Goal: Transaction & Acquisition: Book appointment/travel/reservation

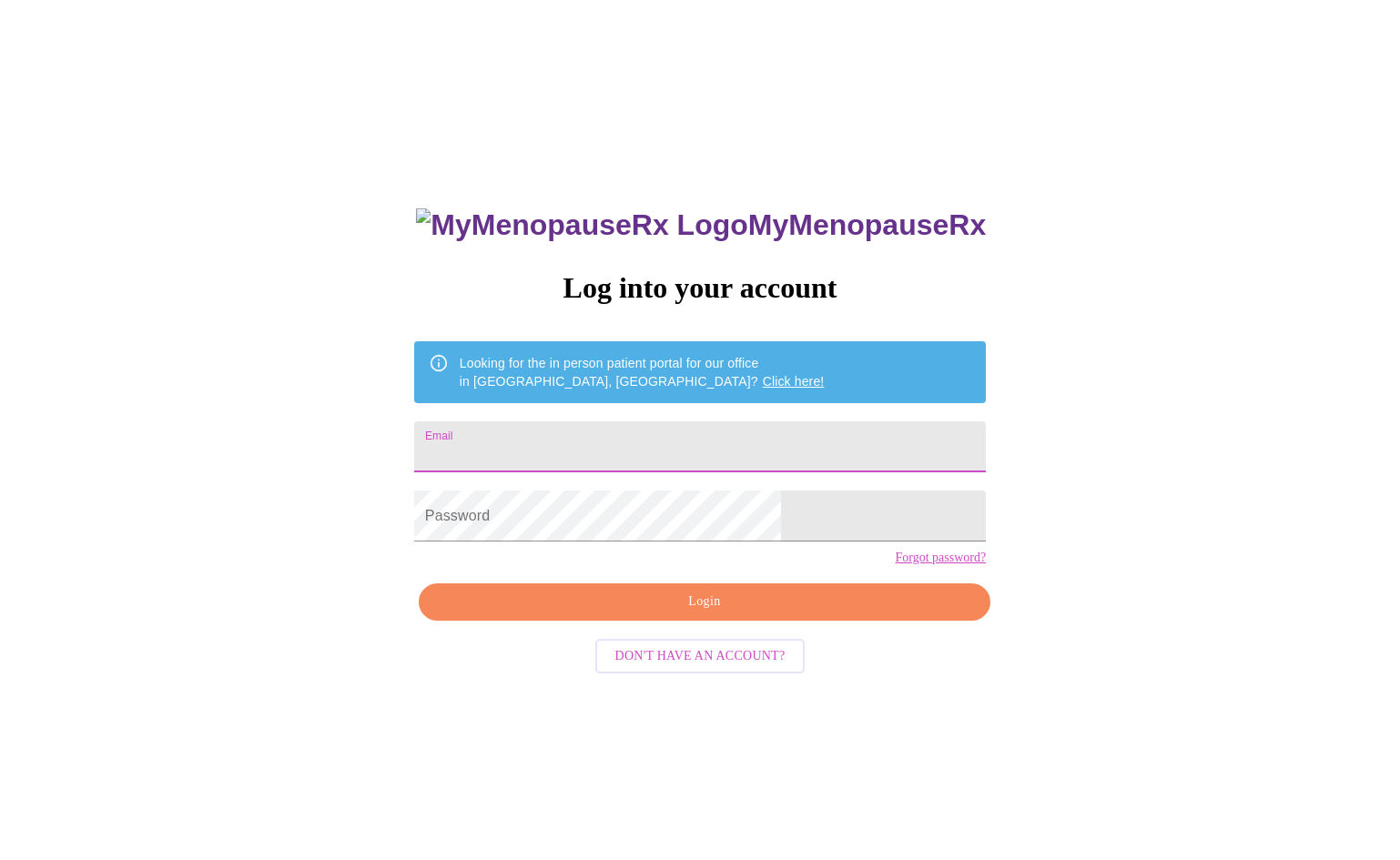
type input "lginger99@yahoo.com"
click at [684, 632] on div "MyMenopauseRx Log into your account Looking for the in person patient portal fo…" at bounding box center [699, 609] width 608 height 860
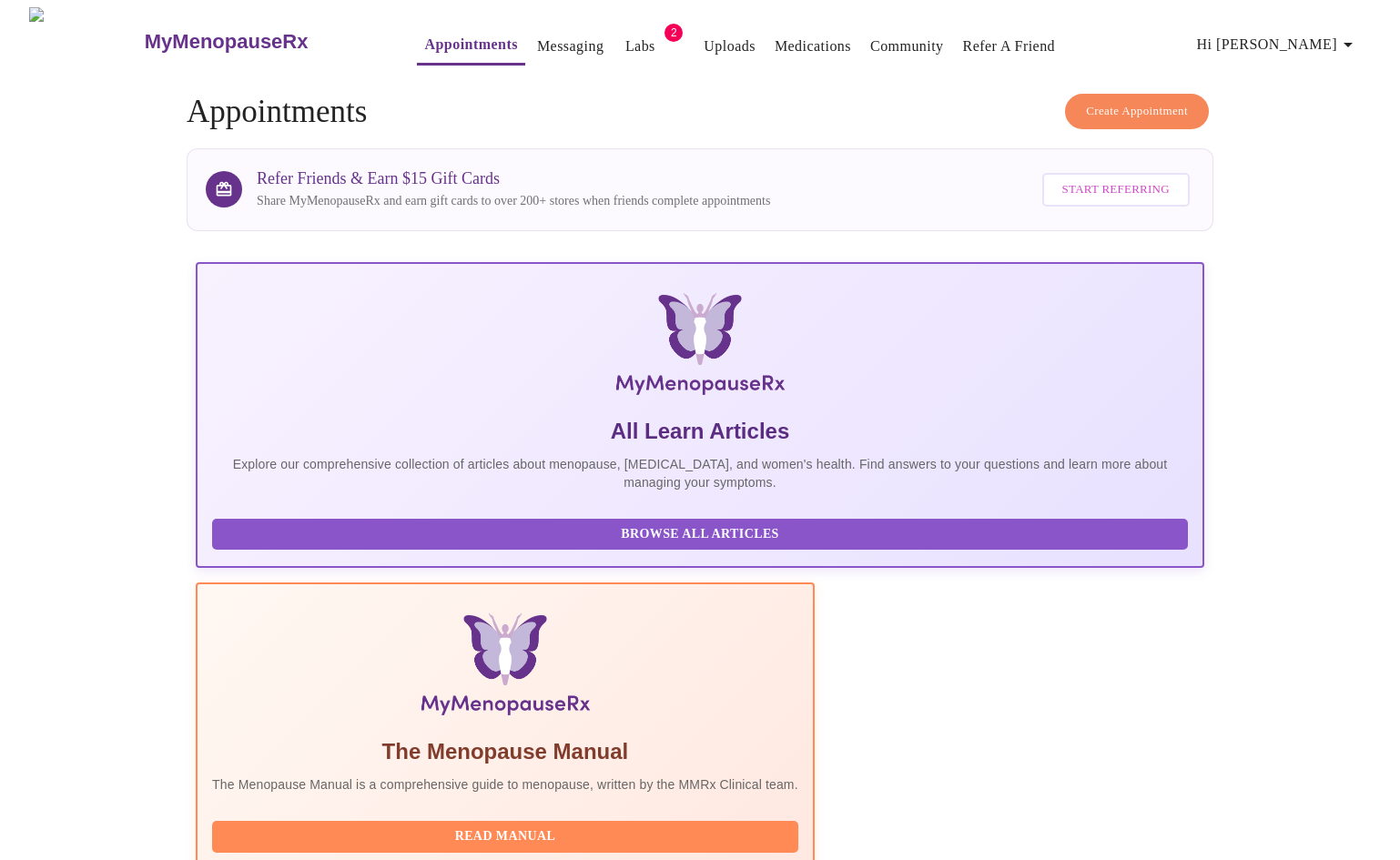
click at [1118, 101] on span "Create Appointment" at bounding box center [1136, 111] width 102 height 21
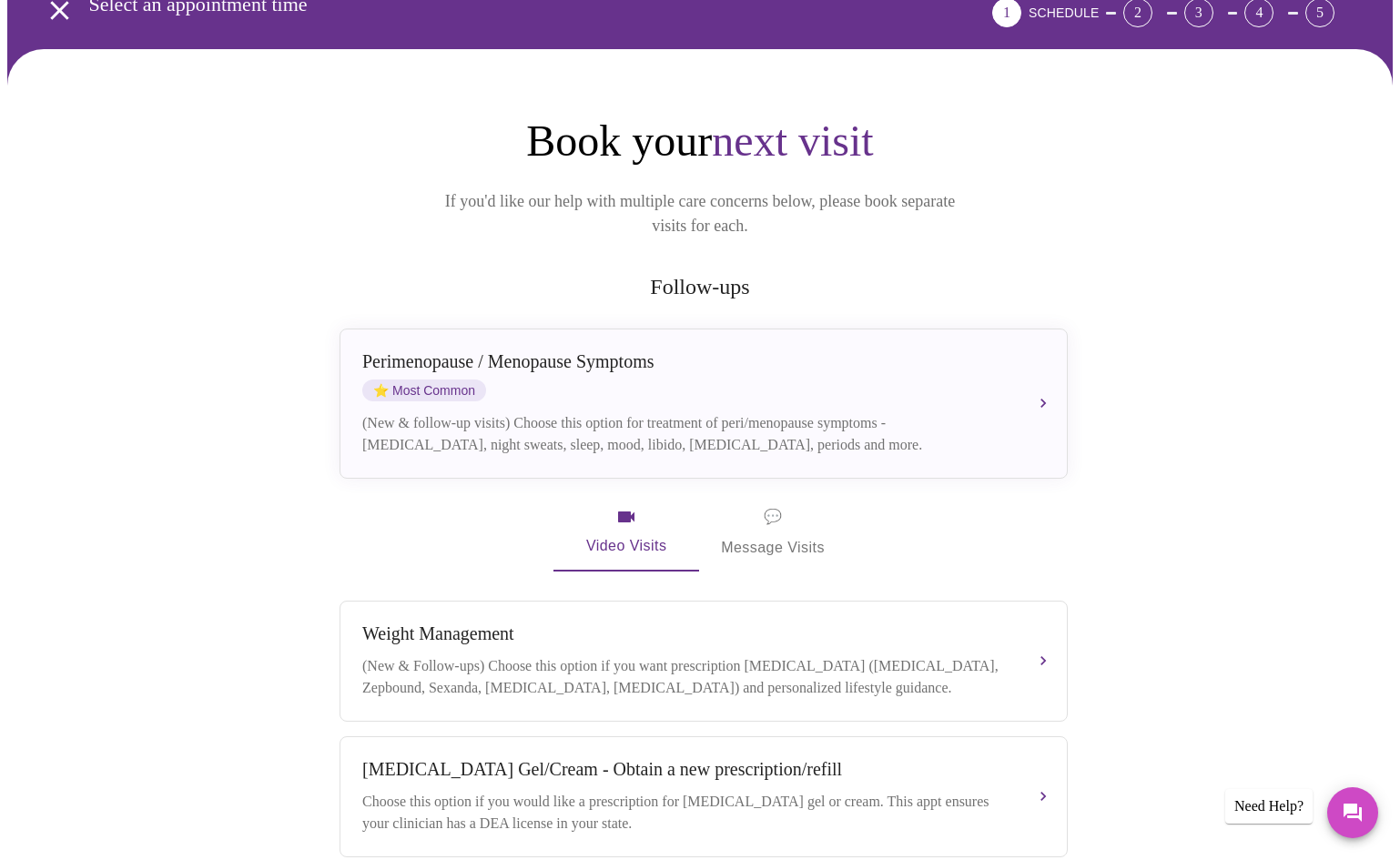
scroll to position [121, 0]
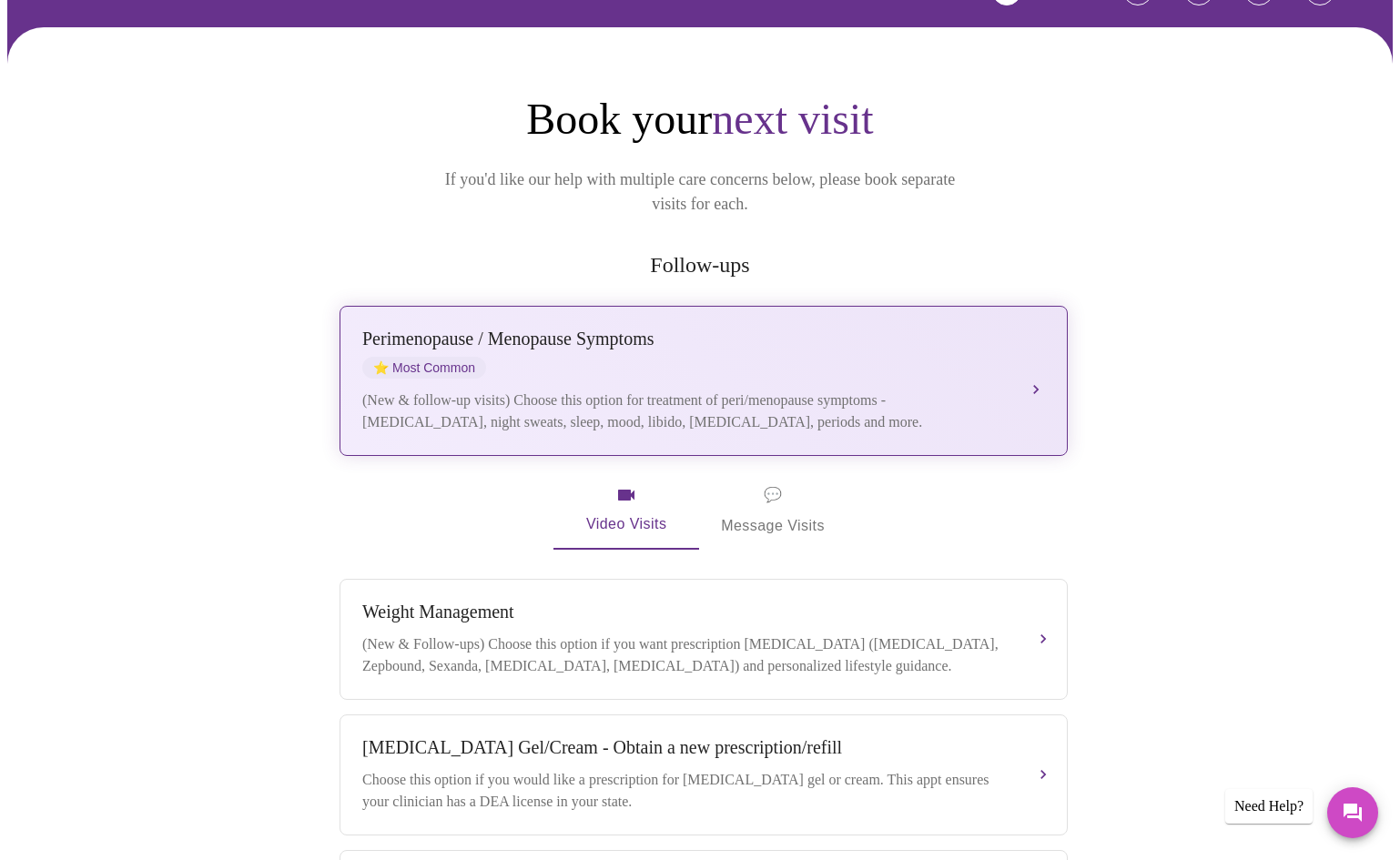
click at [631, 332] on div "Perimenopause / Menopause Symptoms ⭐ Most Common" at bounding box center [685, 354] width 646 height 50
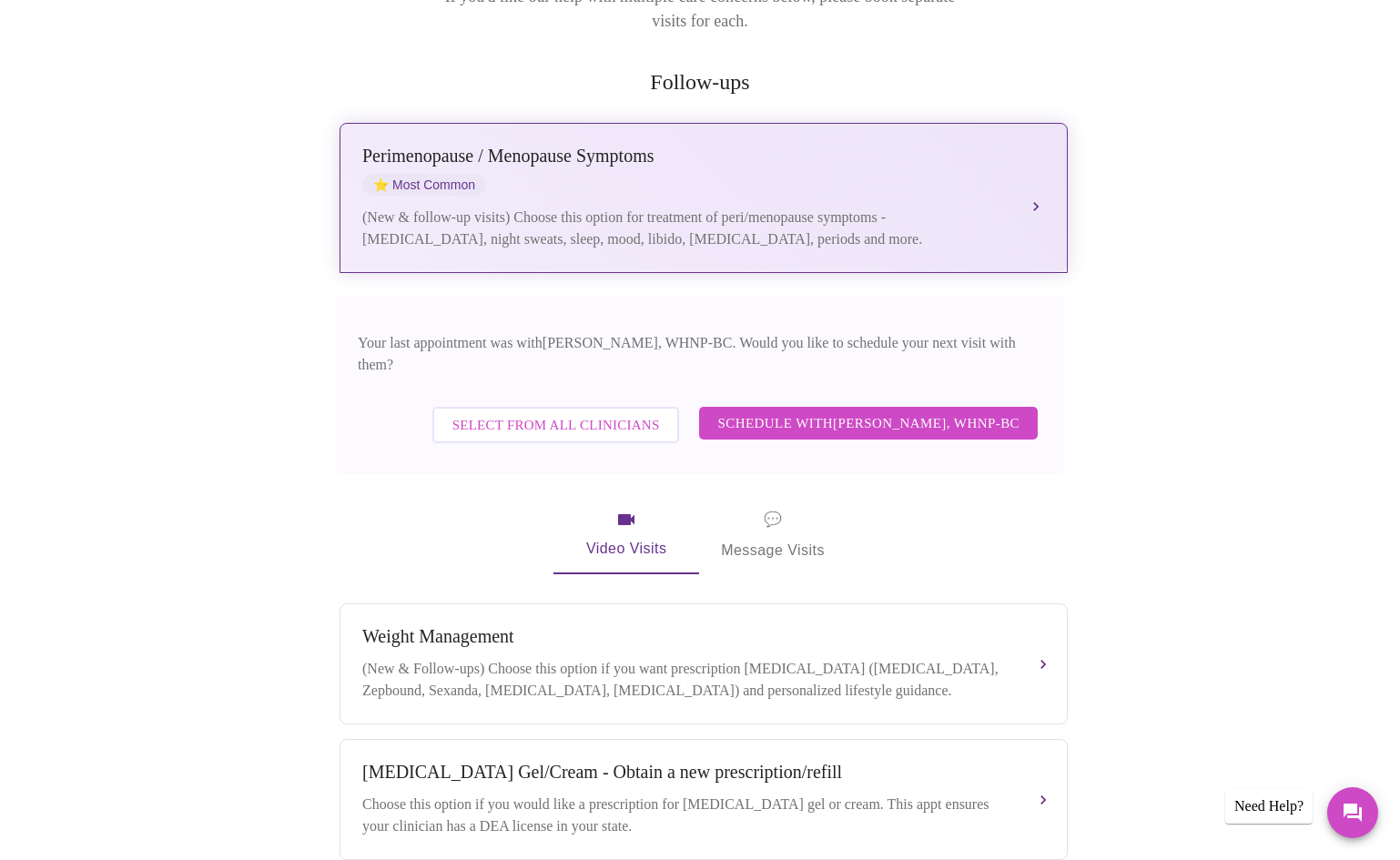
scroll to position [303, 0]
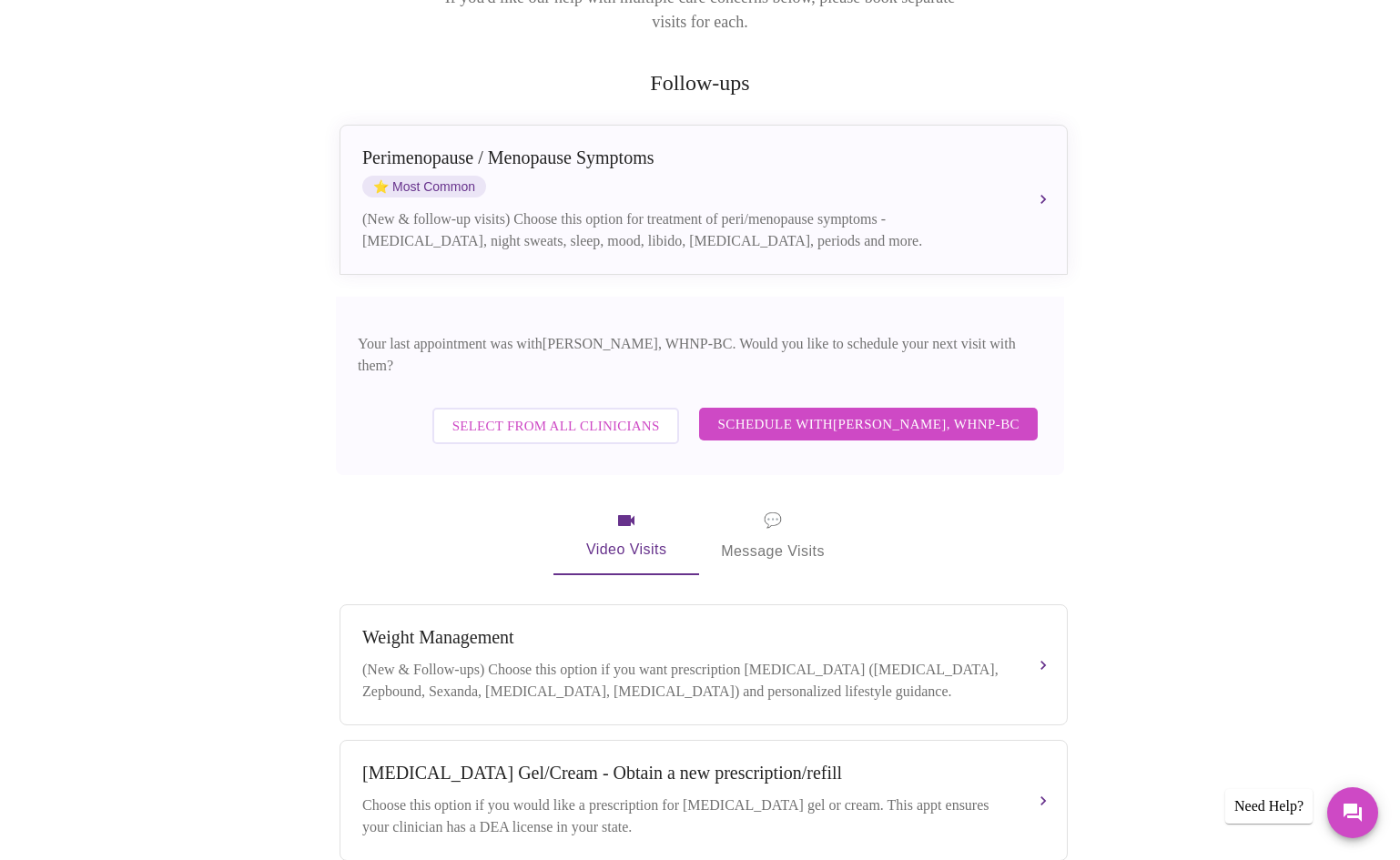
click at [875, 412] on span "Schedule with Meghan Matz, WHNP-BC" at bounding box center [867, 423] width 302 height 23
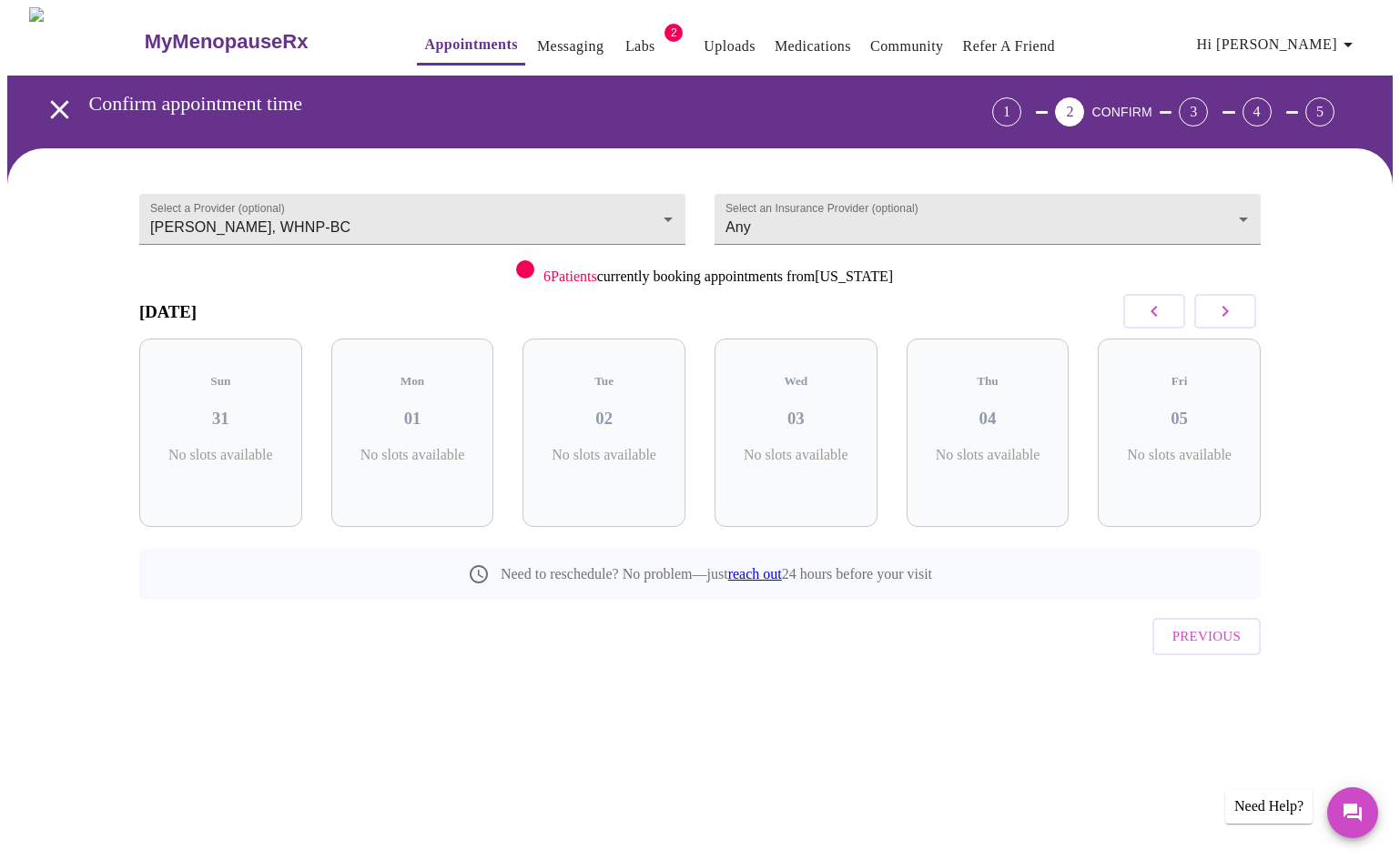
scroll to position [0, 0]
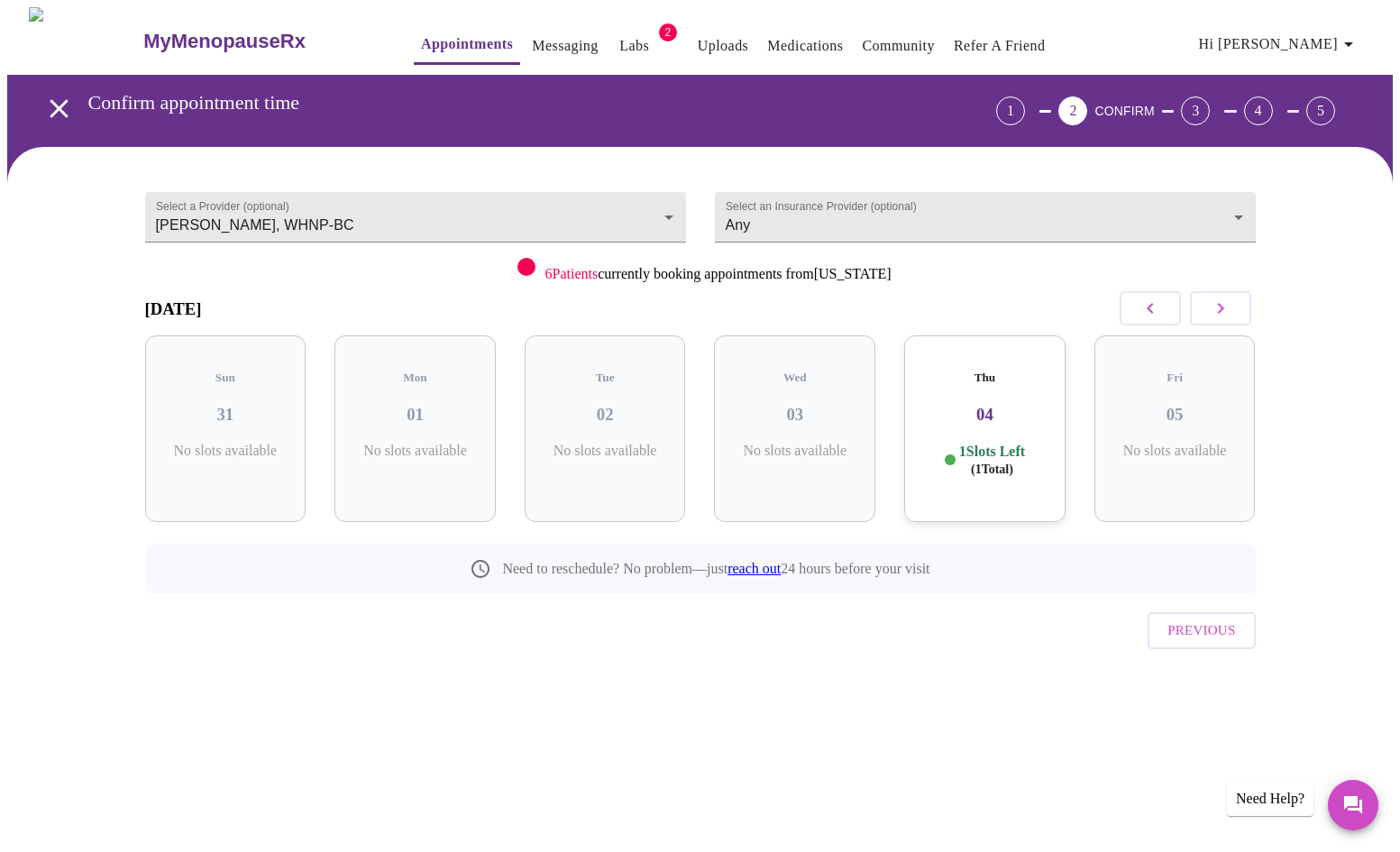
click at [986, 423] on div "Thu 04 1 Slots Left ( 1 Total)" at bounding box center [984, 429] width 161 height 187
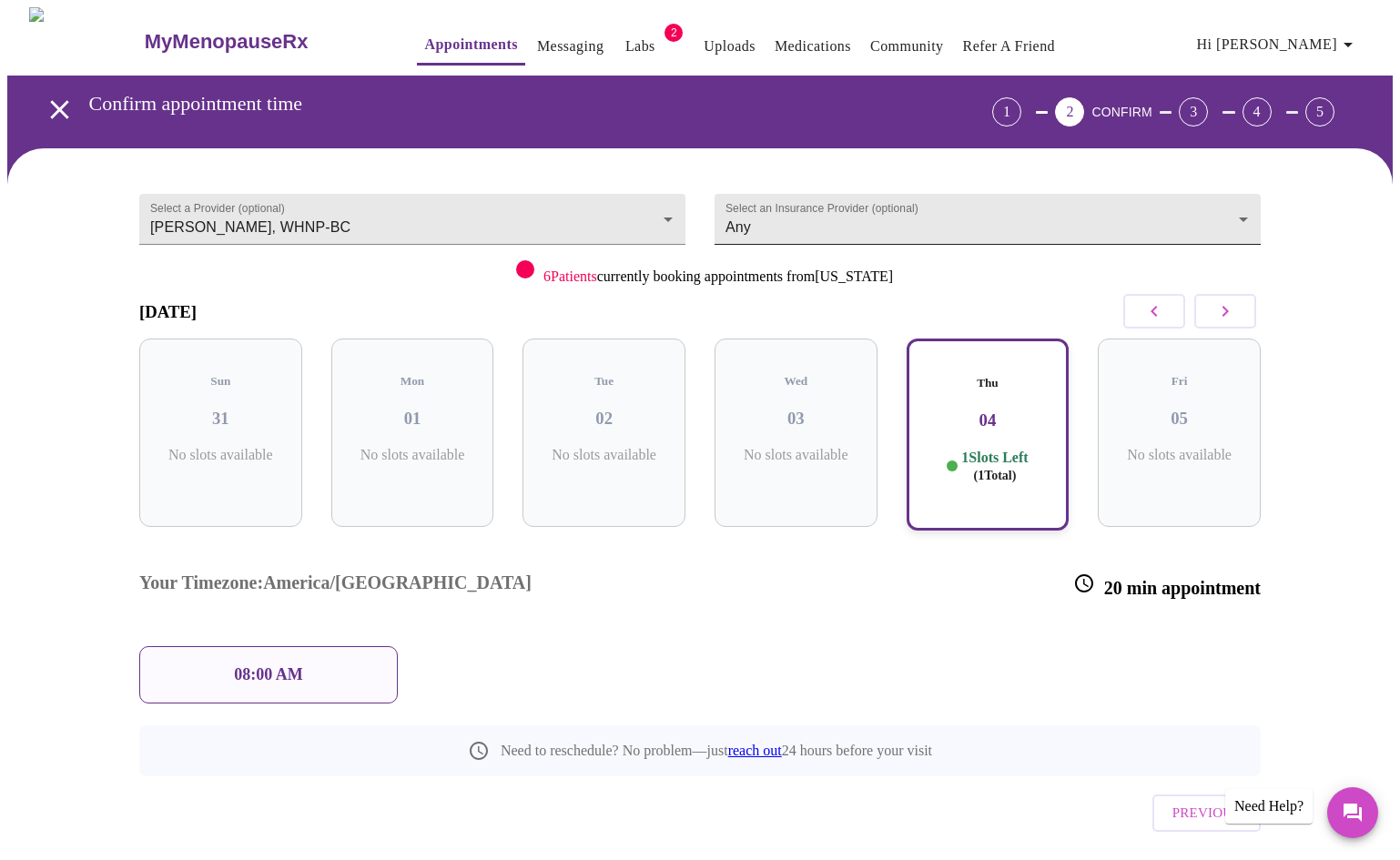
click at [1225, 213] on body "MyMenopauseRx Appointments Messaging Labs 2 Uploads Medications Community Refer…" at bounding box center [700, 465] width 1385 height 916
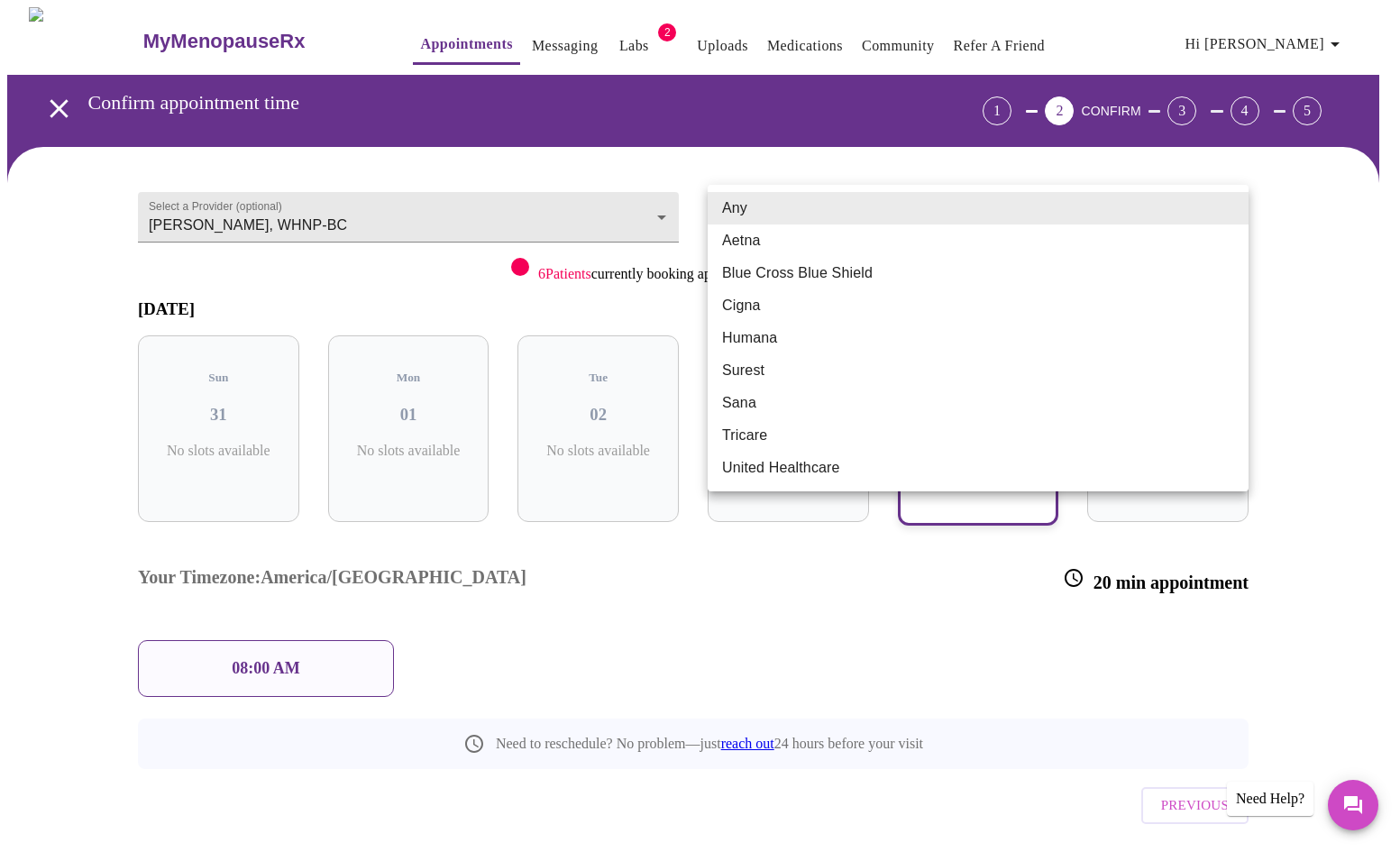
click at [779, 233] on li "Aetna" at bounding box center [979, 240] width 541 height 32
type input "Aetna"
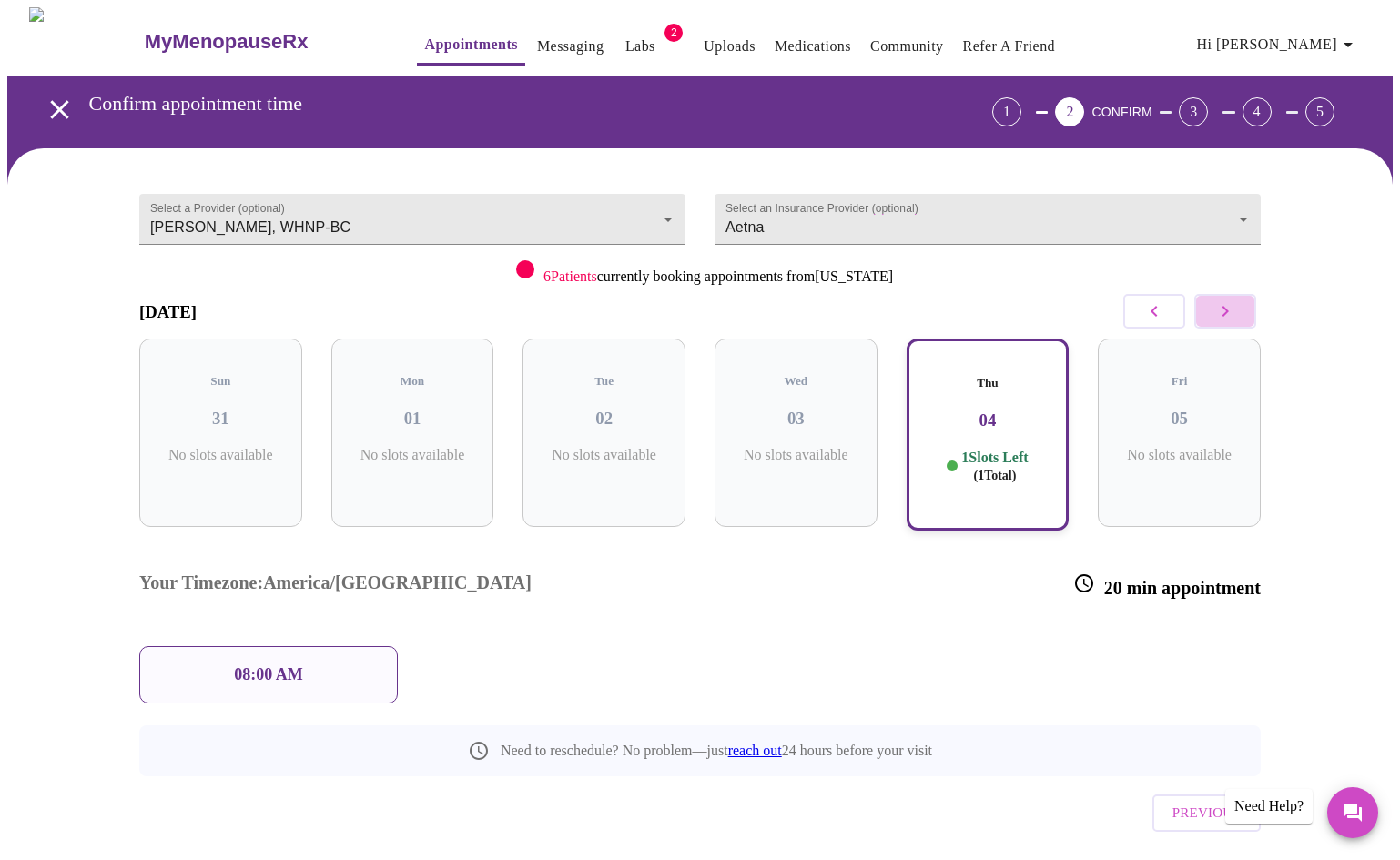
click at [1226, 305] on icon "button" at bounding box center [1225, 311] width 22 height 22
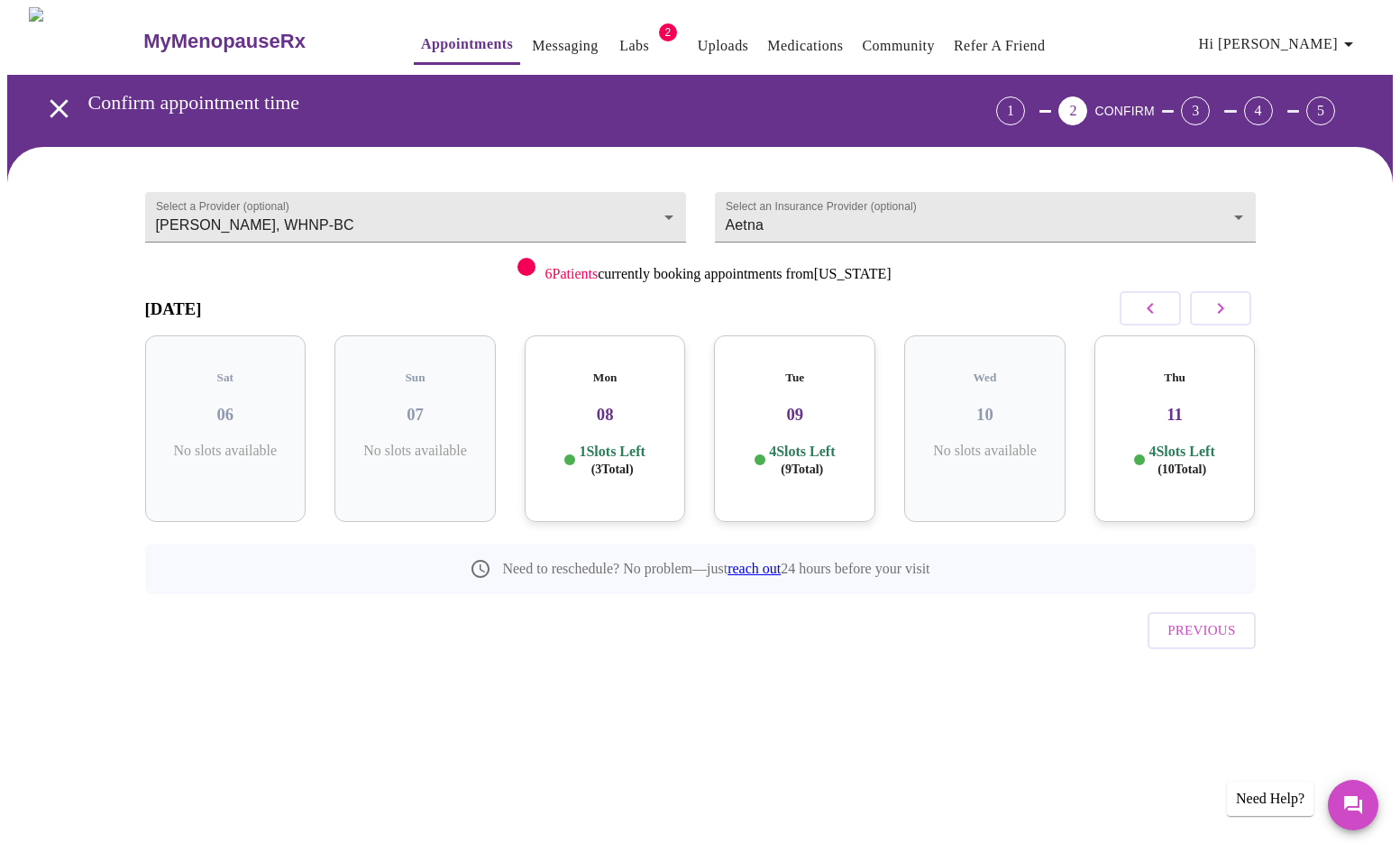
click at [614, 420] on div "Mon 08 1 Slots Left ( 3 Total)" at bounding box center [605, 429] width 161 height 187
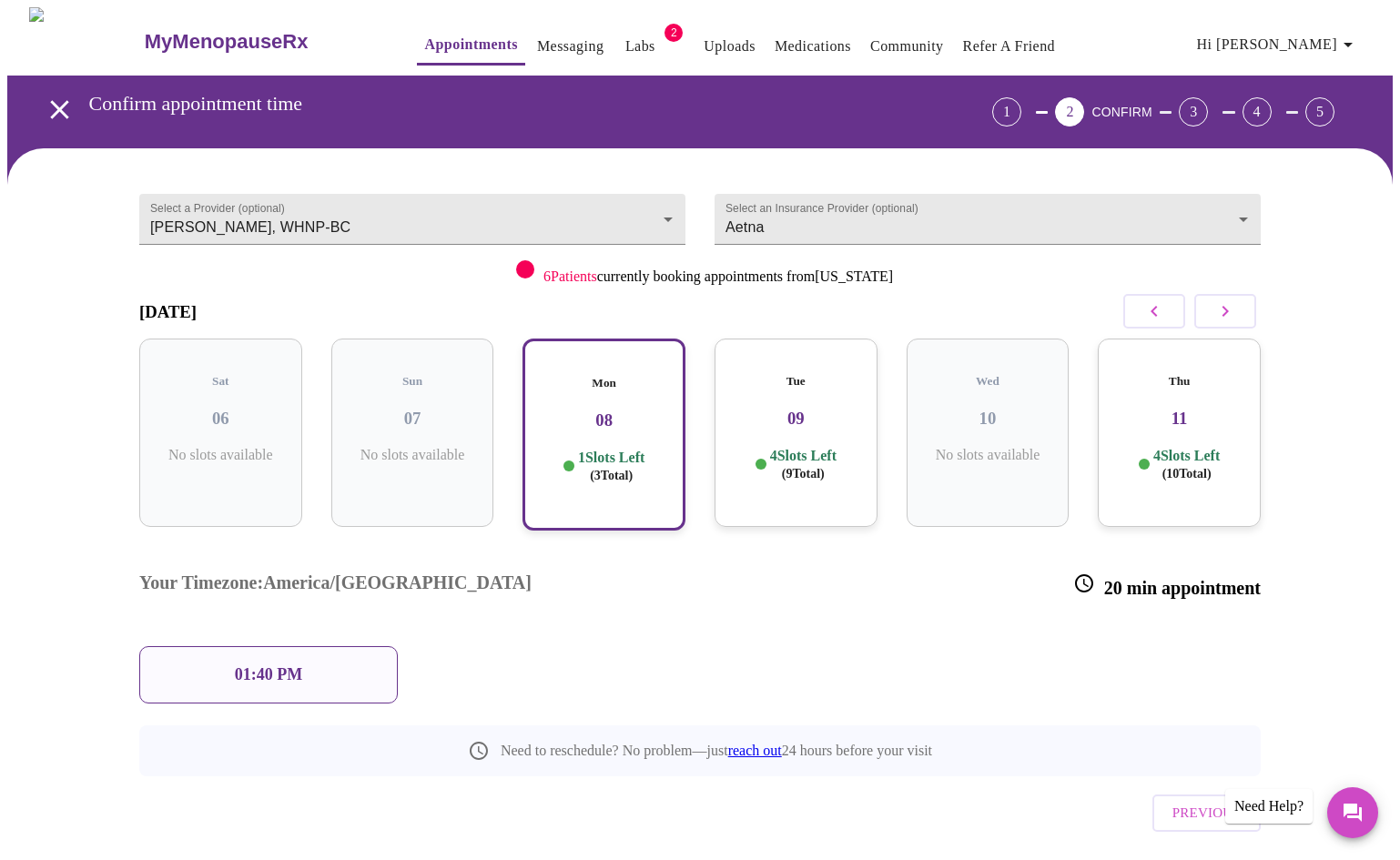
click at [335, 646] on div "01:40 PM" at bounding box center [268, 675] width 258 height 58
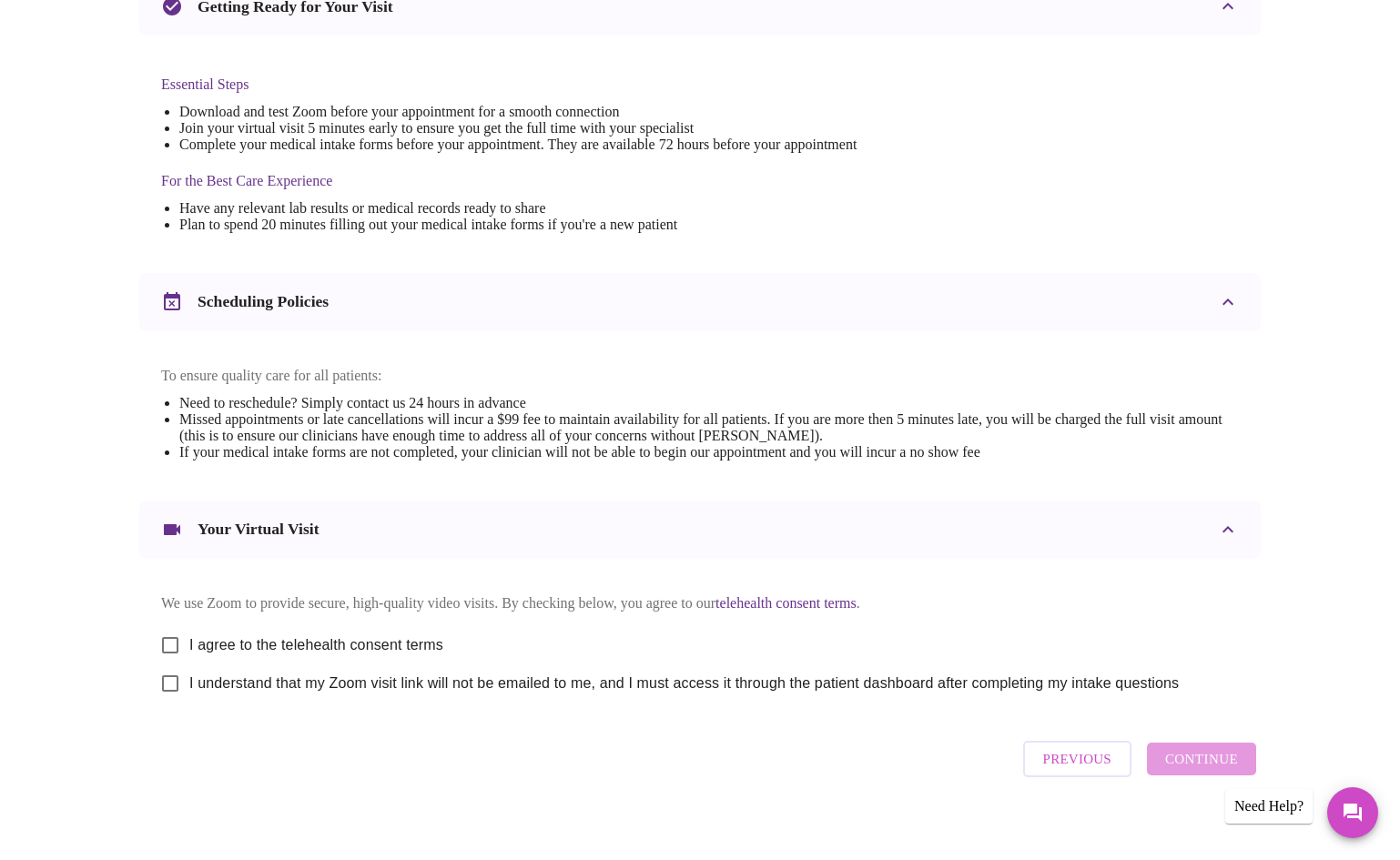
scroll to position [460, 0]
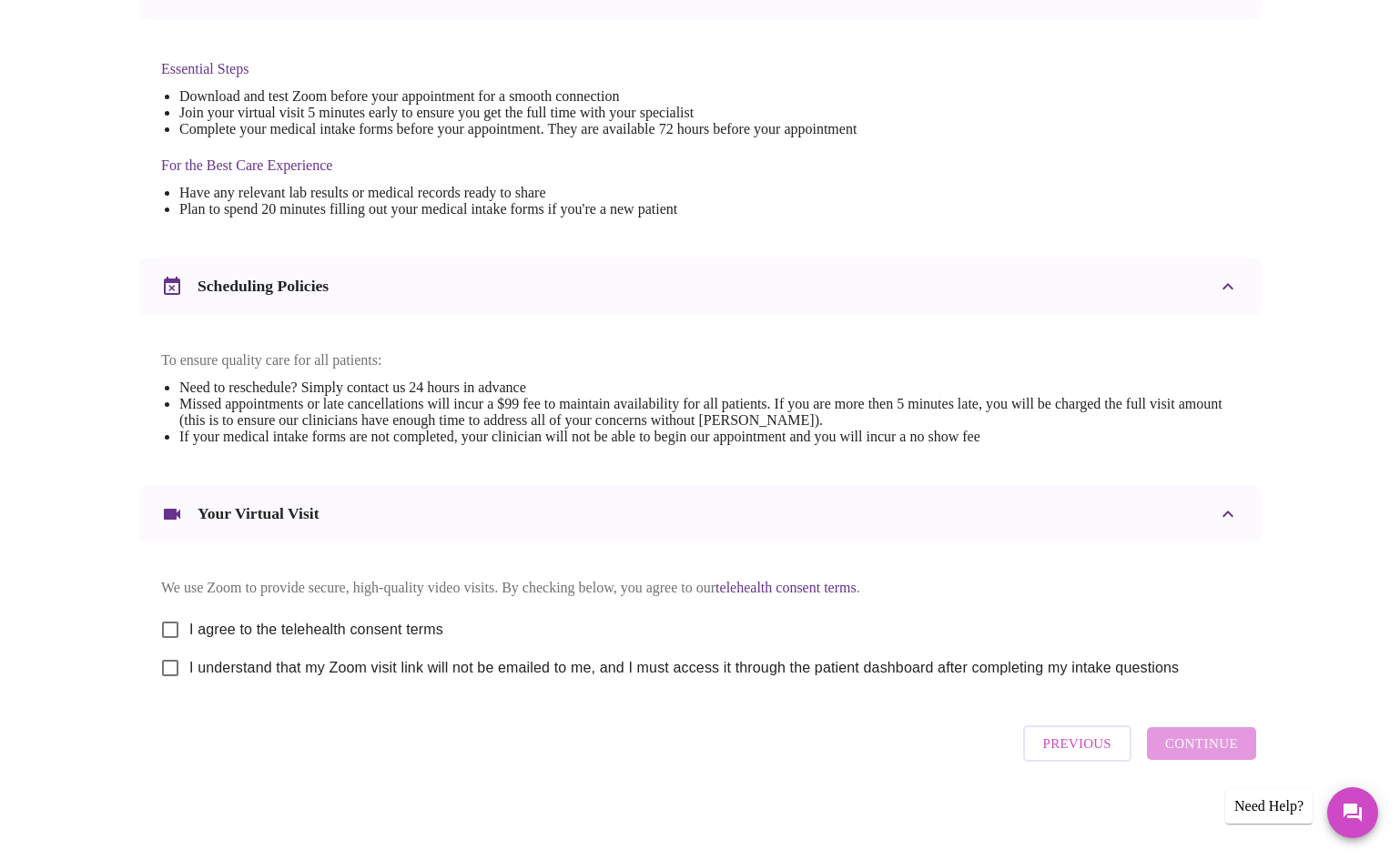
click at [175, 620] on input "I agree to the telehealth consent terms" at bounding box center [170, 630] width 38 height 38
checkbox input "true"
click at [173, 668] on input "I understand that my Zoom visit link will not be emailed to me, and I must acce…" at bounding box center [170, 668] width 38 height 38
checkbox input "true"
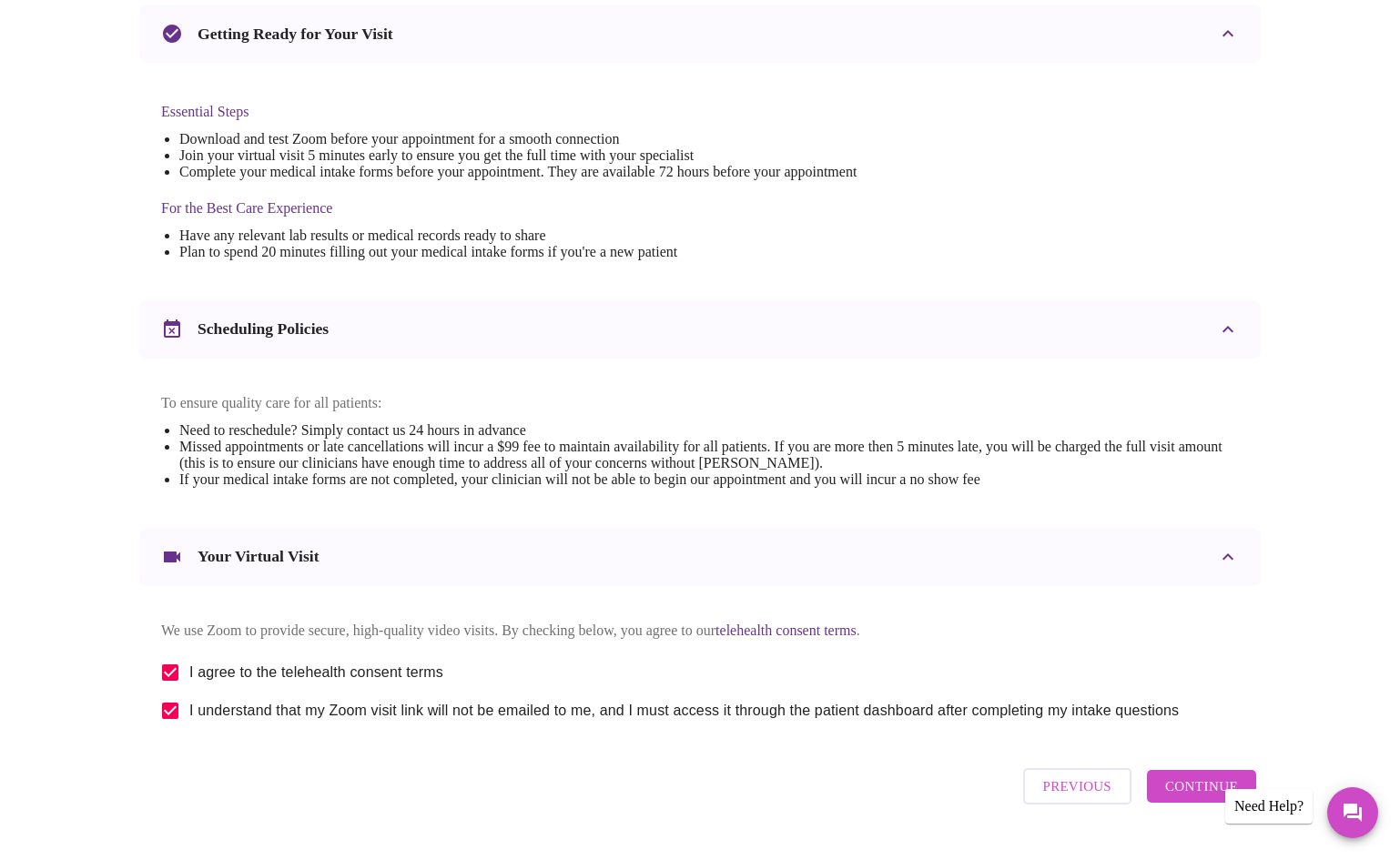
scroll to position [398, 0]
click at [1169, 798] on span "Continue" at bounding box center [1201, 785] width 72 height 23
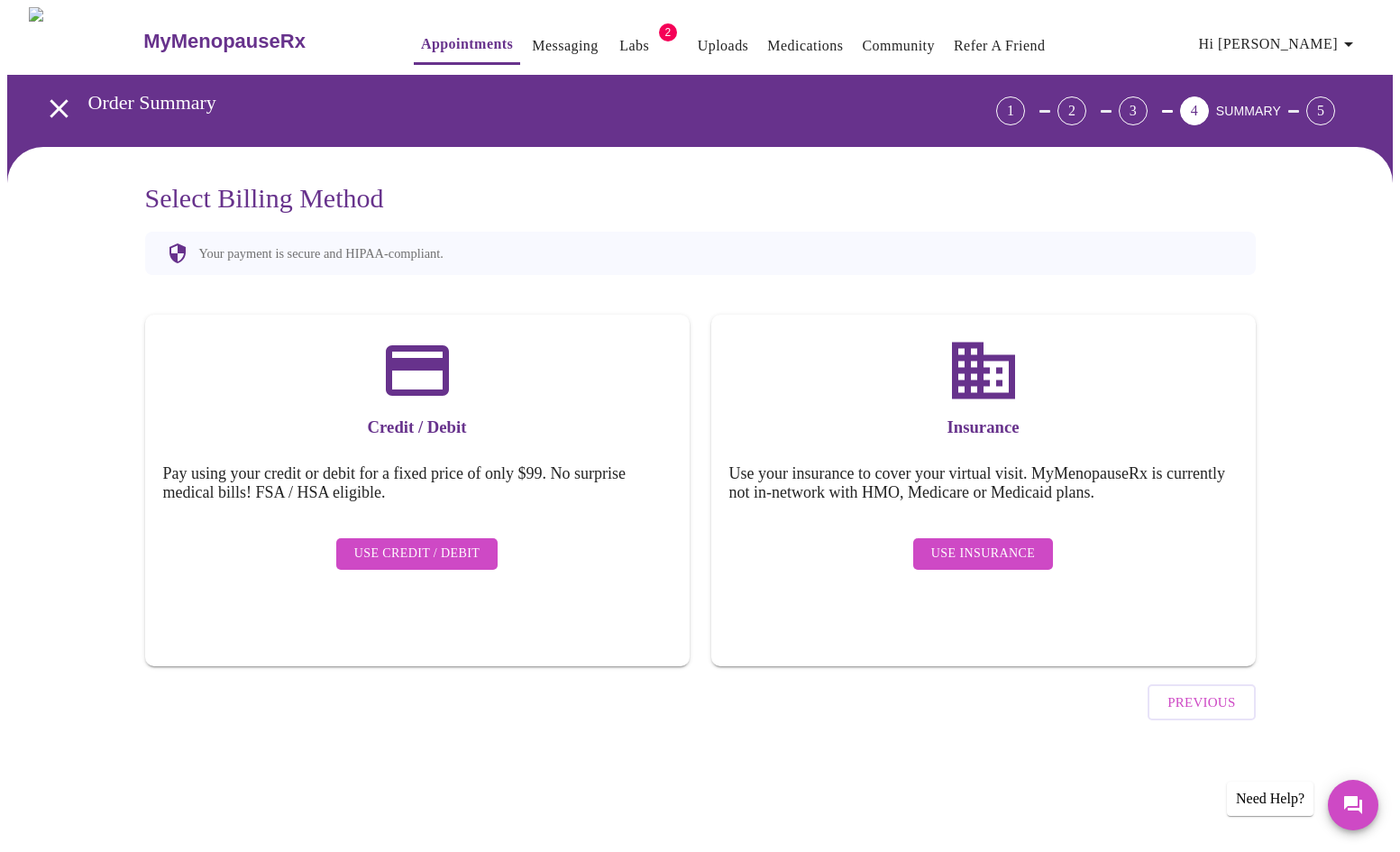
click at [962, 554] on button "Use Insurance" at bounding box center [983, 554] width 140 height 31
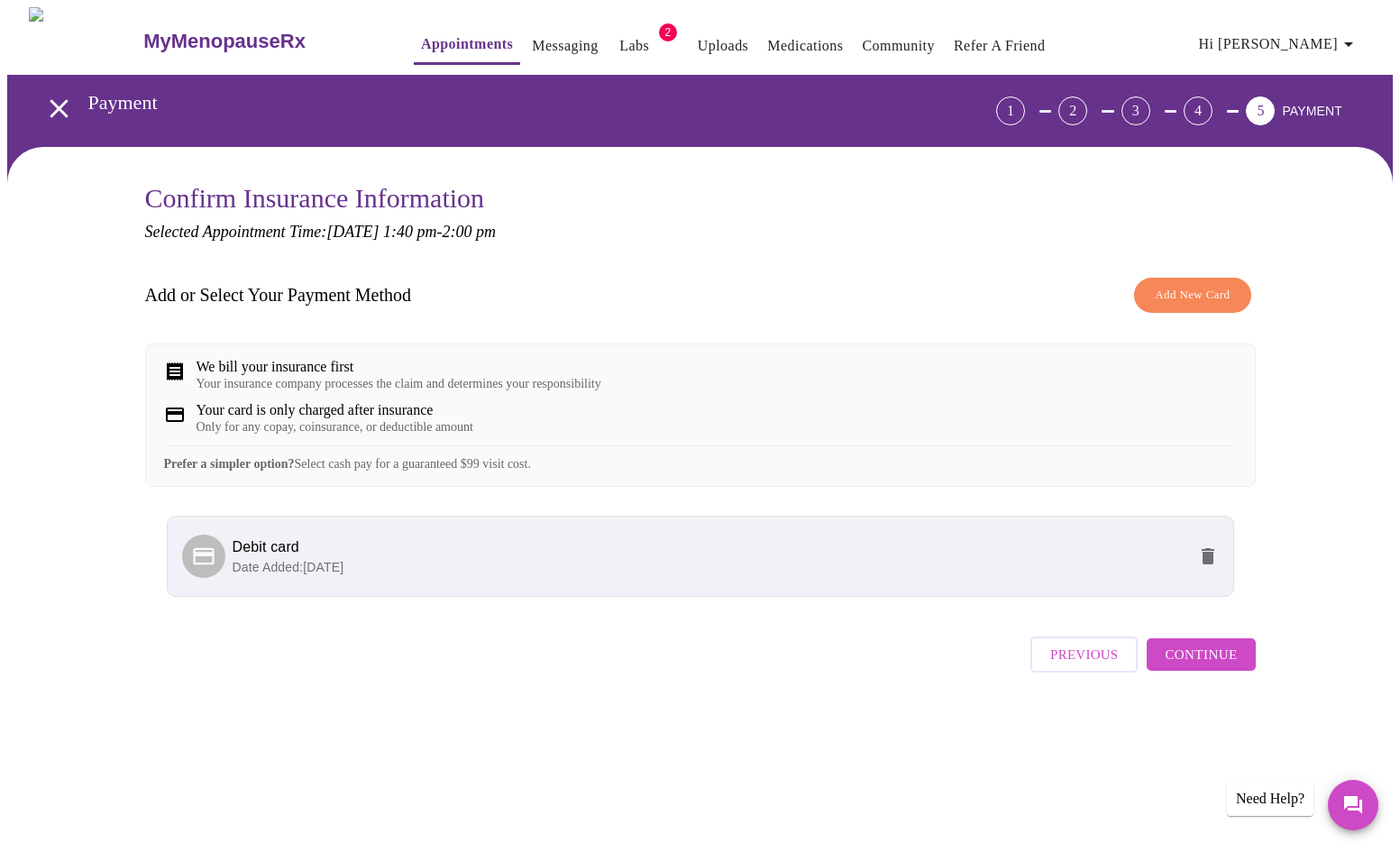
click at [1187, 666] on span "Continue" at bounding box center [1200, 654] width 72 height 23
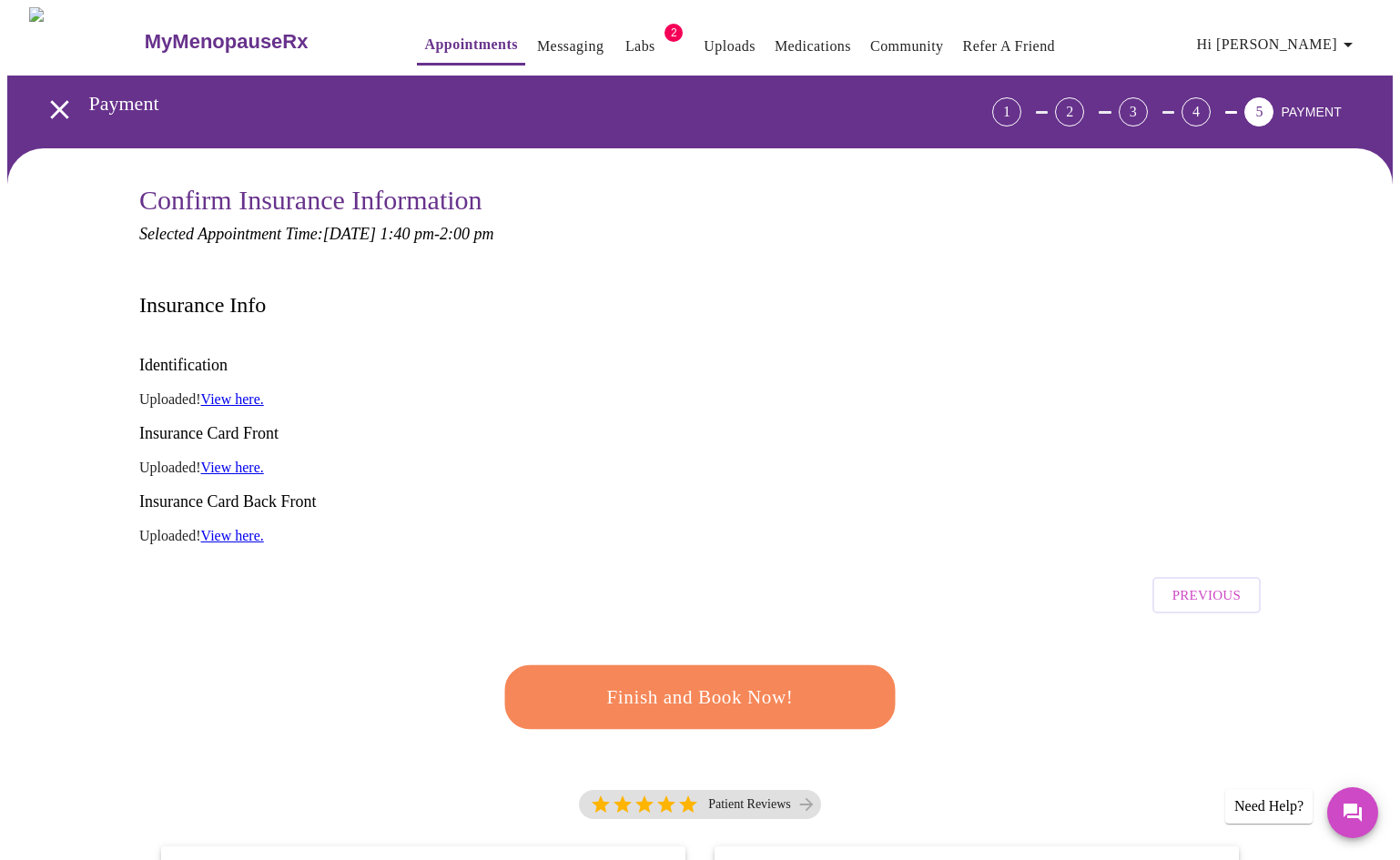
click at [728, 681] on span "Finish and Book Now!" at bounding box center [699, 697] width 337 height 33
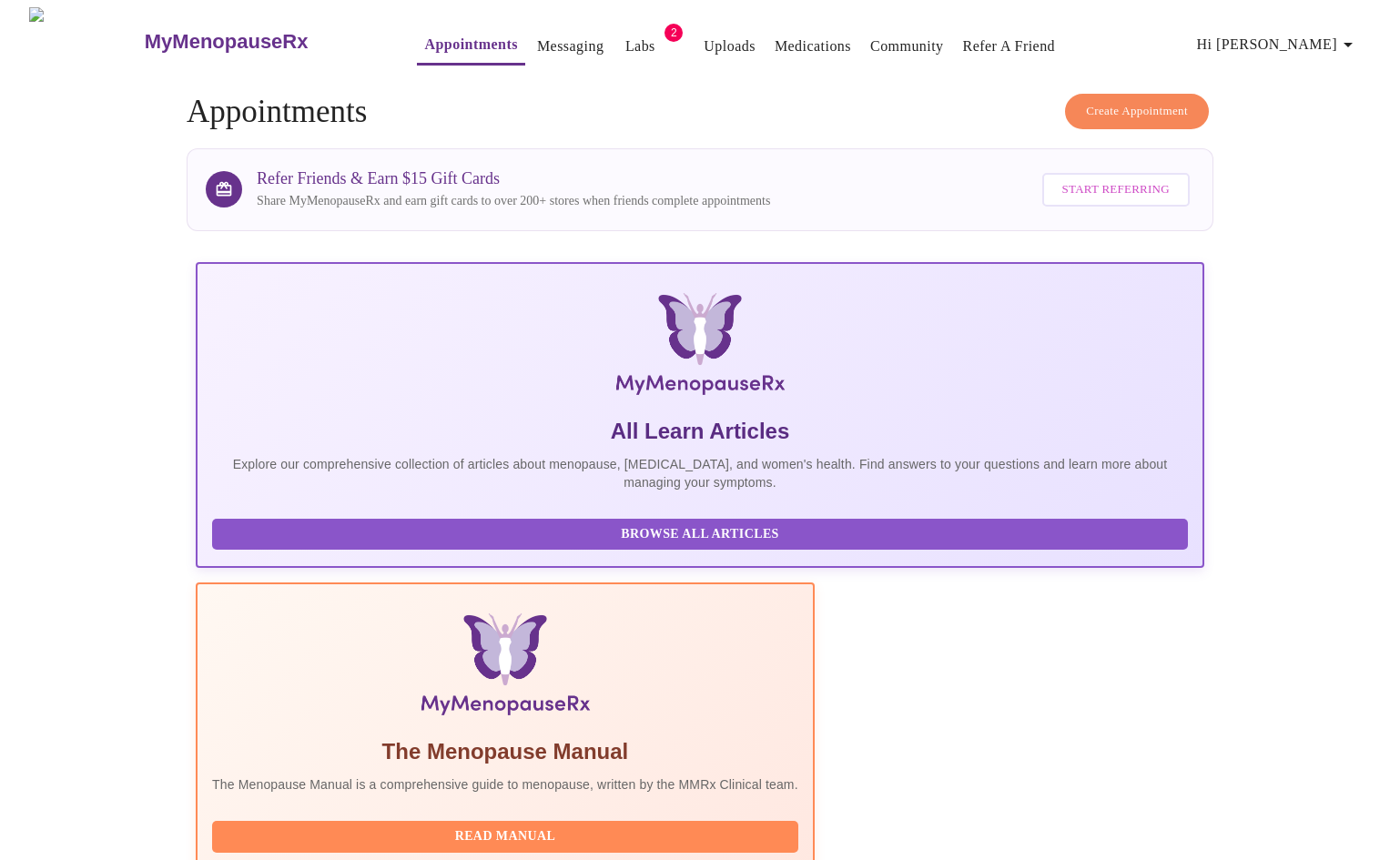
click at [537, 33] on link "Messaging" at bounding box center [570, 46] width 67 height 25
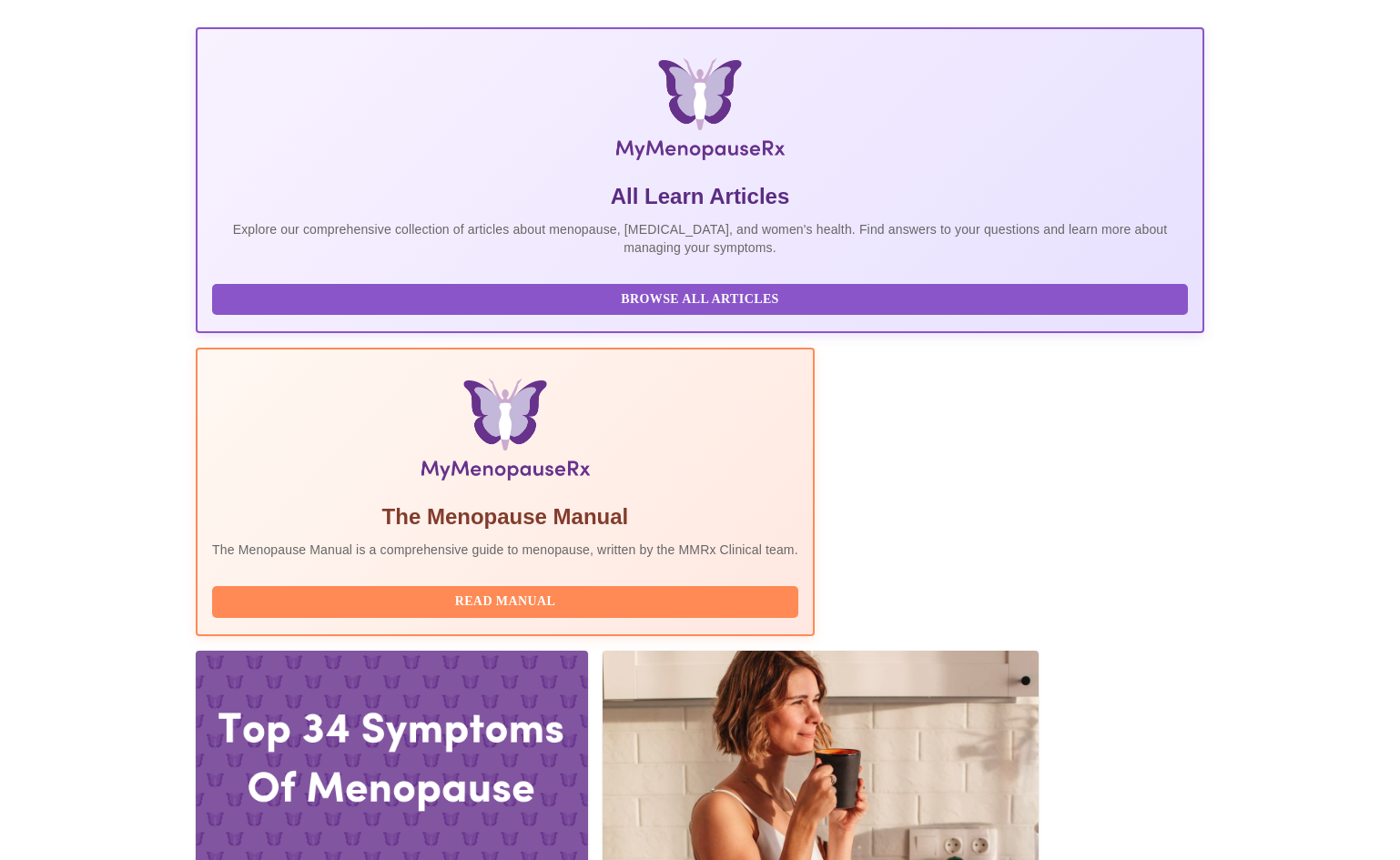
scroll to position [303, 0]
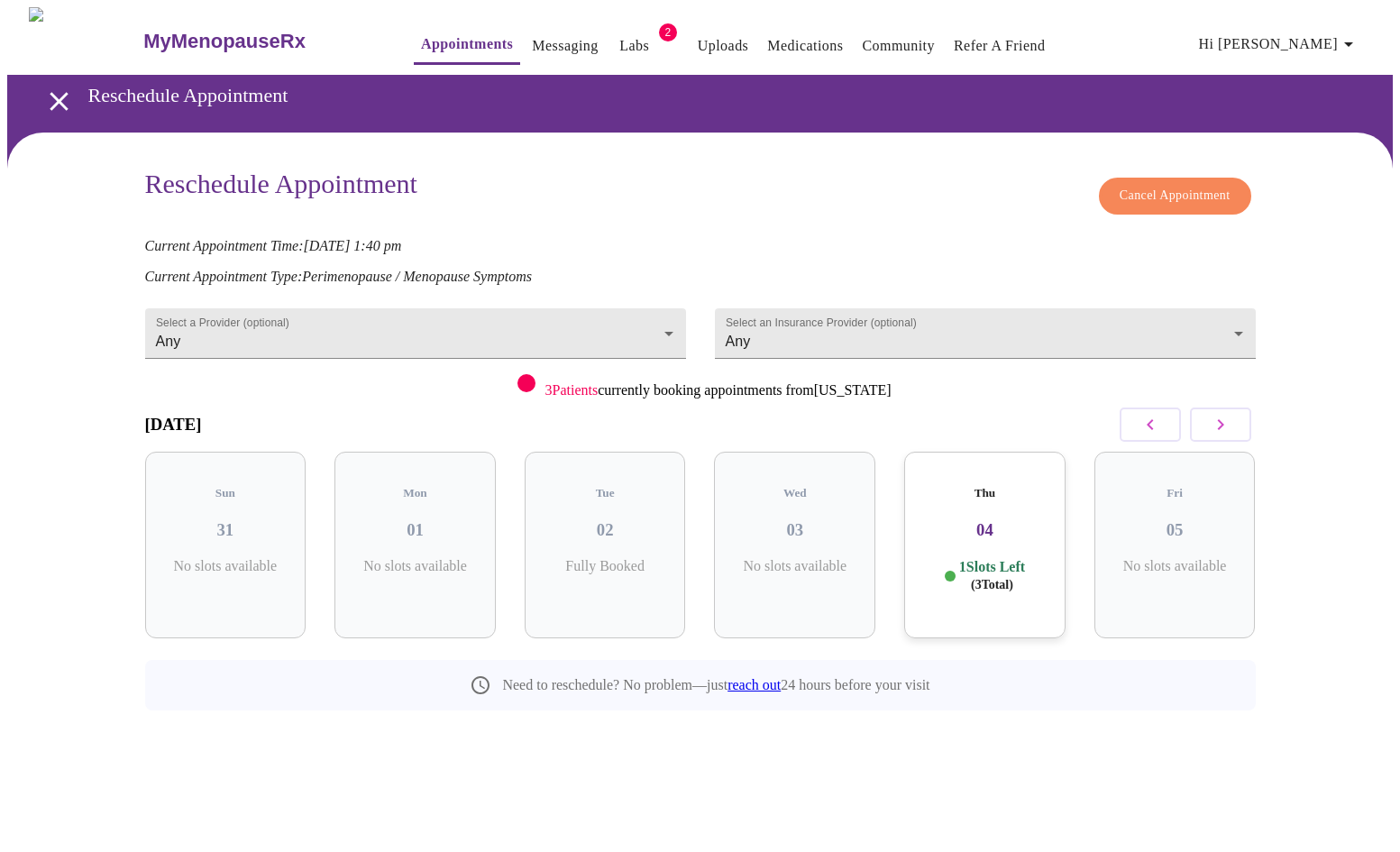
click at [1126, 194] on span "Cancel Appointment" at bounding box center [1175, 196] width 111 height 23
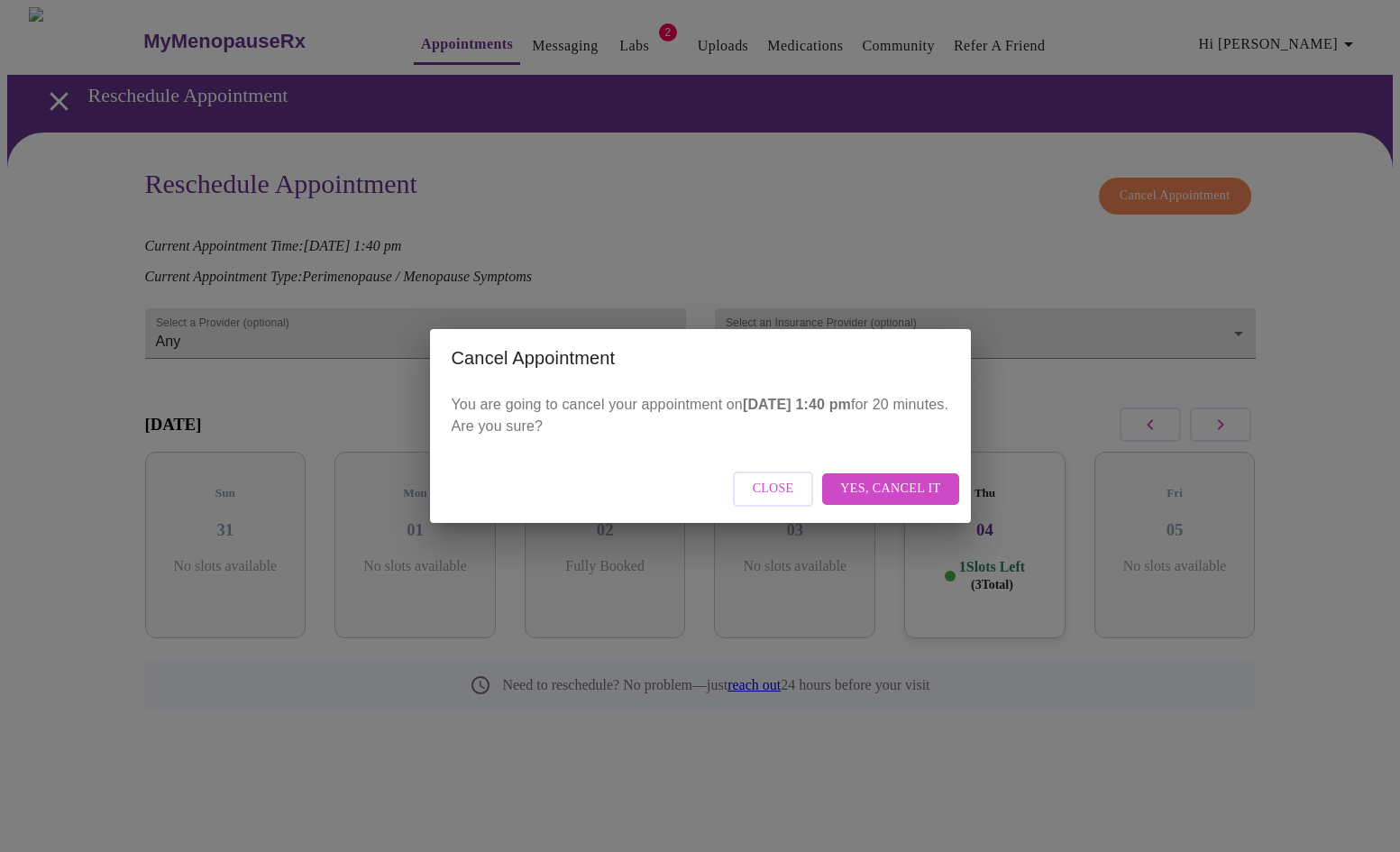
click at [869, 494] on span "Yes, cancel it" at bounding box center [890, 489] width 100 height 23
